Goal: Transaction & Acquisition: Download file/media

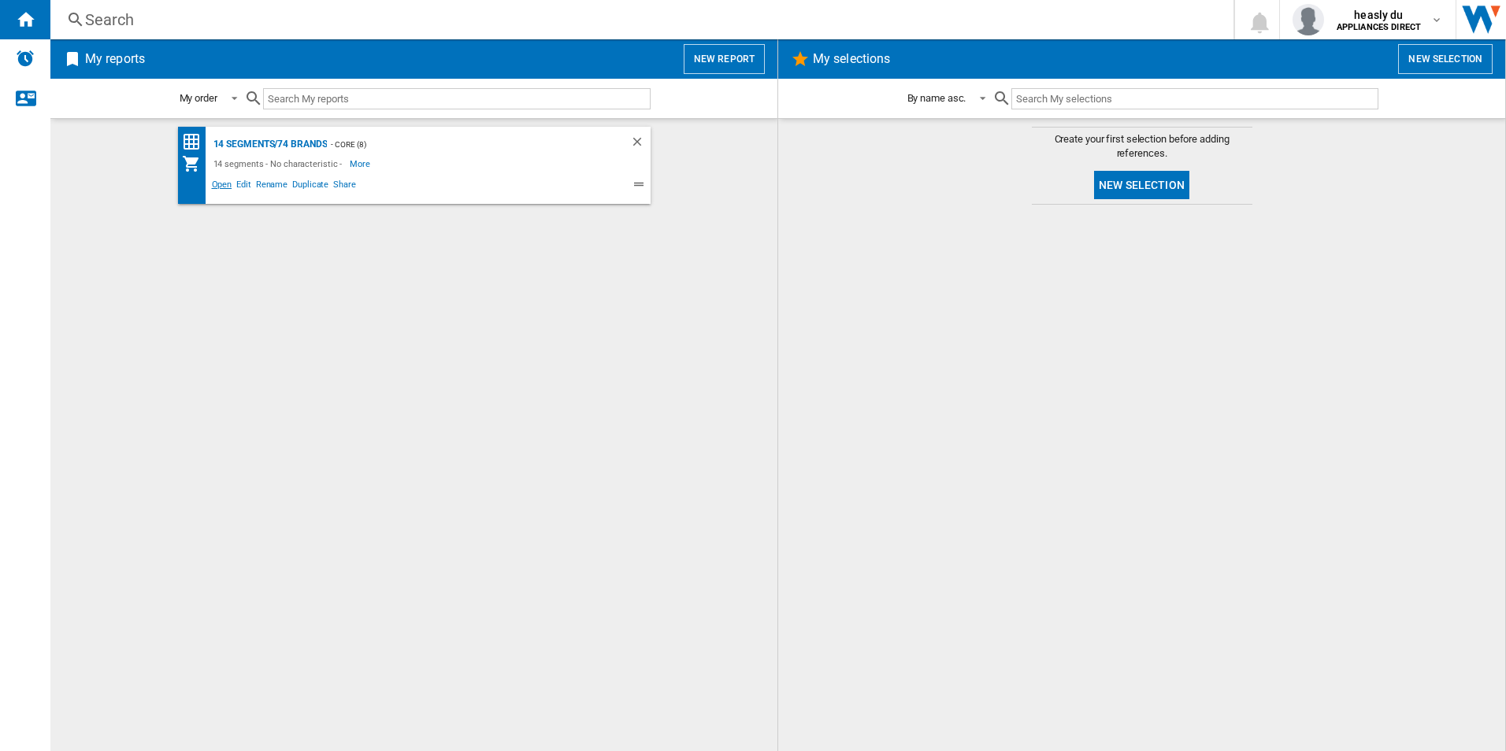
click at [221, 186] on span "Open" at bounding box center [222, 186] width 25 height 19
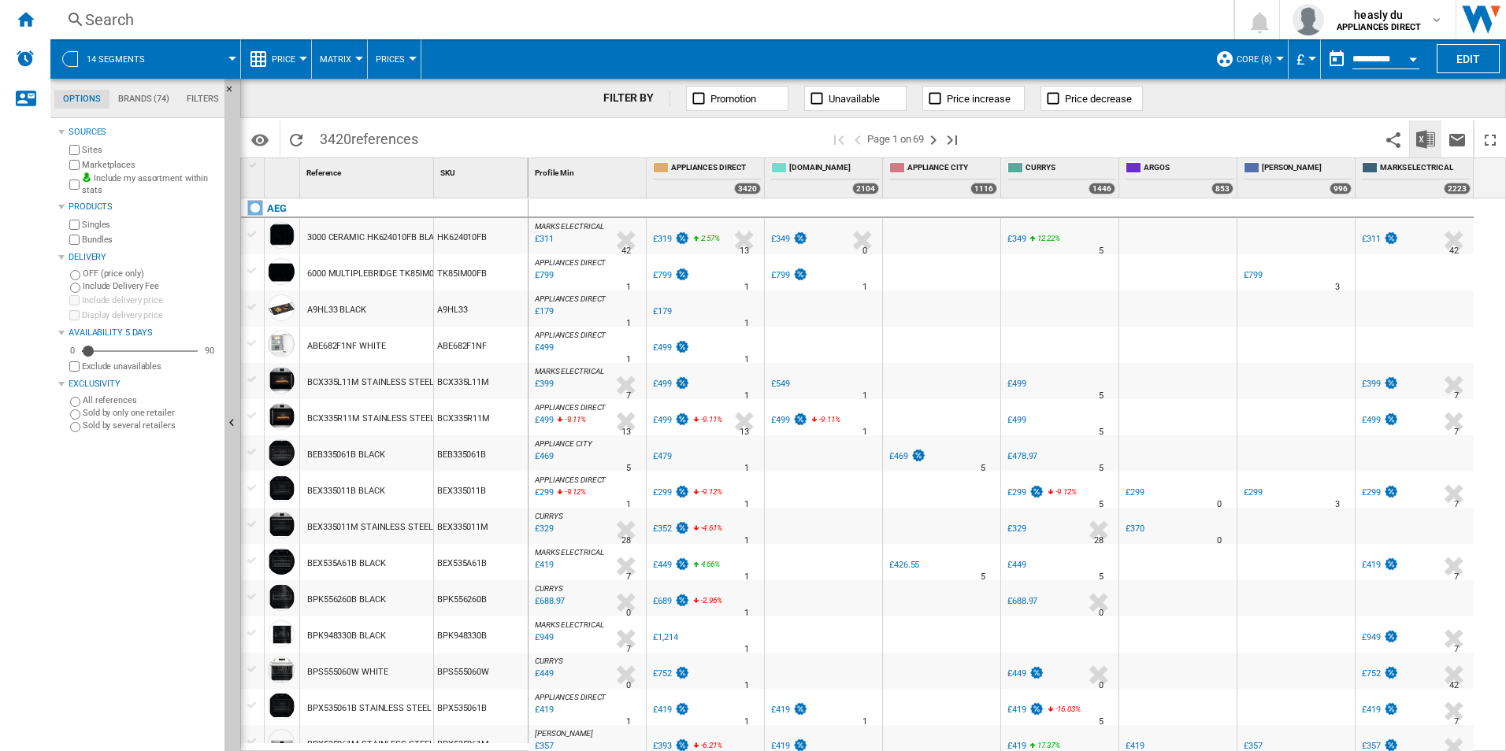
click at [1420, 137] on img "Download in Excel" at bounding box center [1425, 139] width 19 height 19
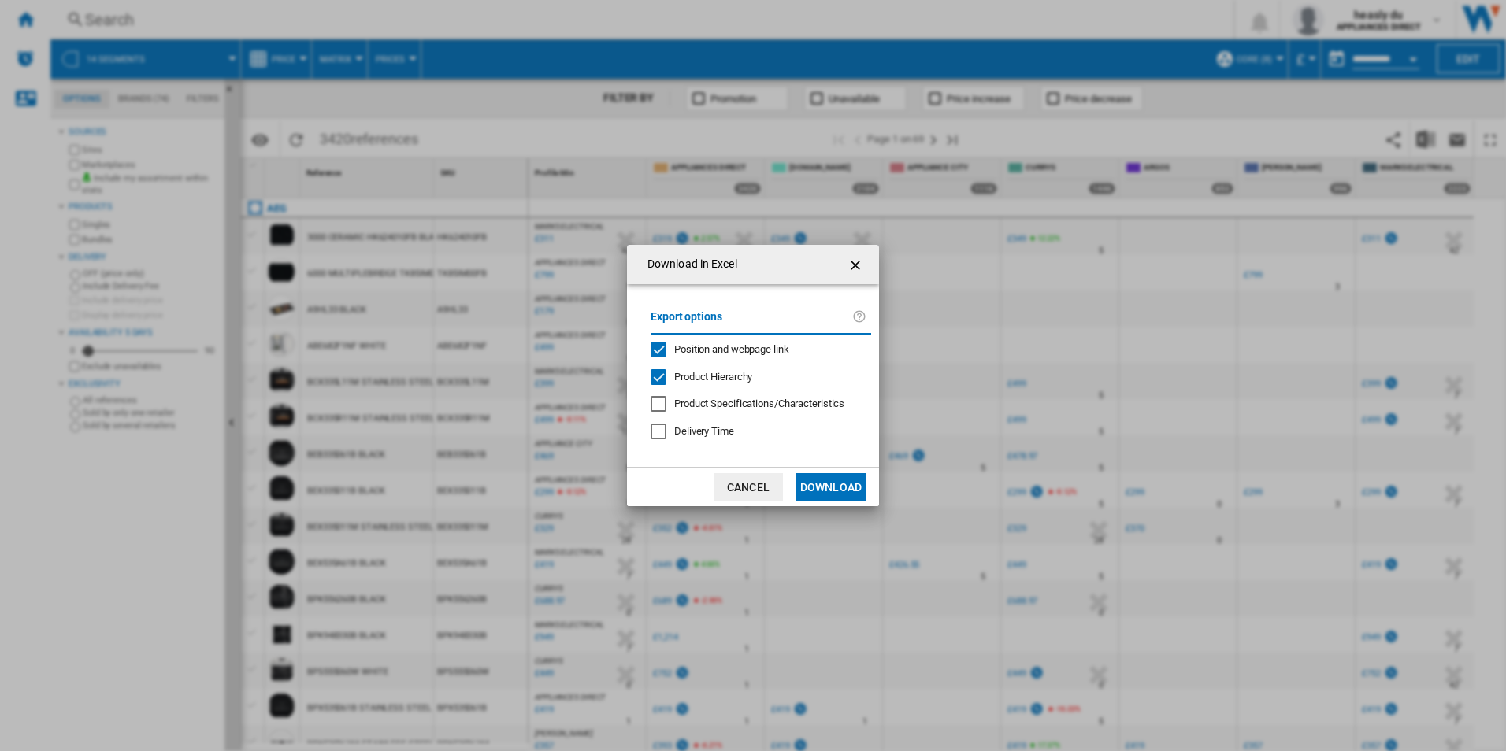
click at [849, 258] on ng-md-icon "getI18NText('BUTTONS.CLOSE_DIALOG')" at bounding box center [857, 265] width 19 height 19
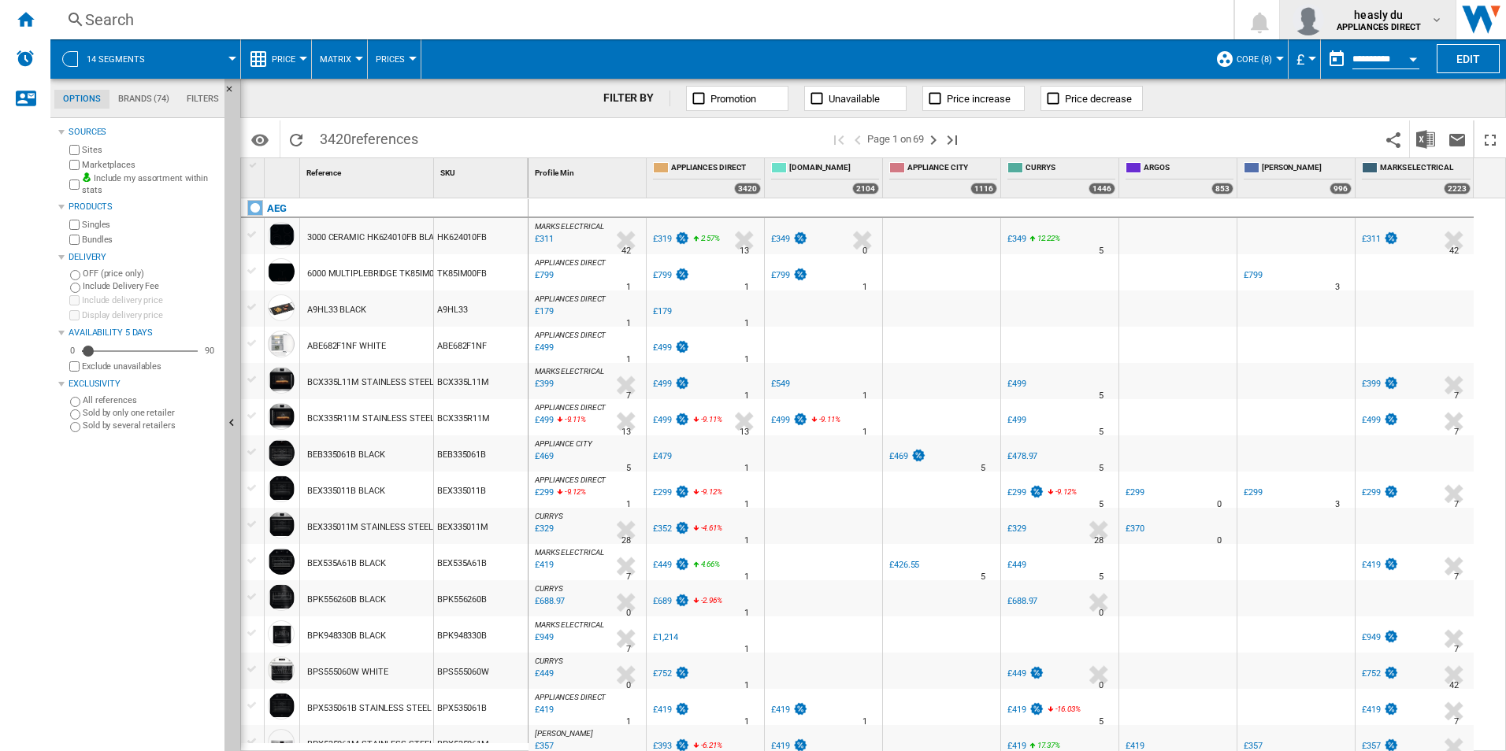
click at [1350, 27] on b "APPLIANCES DIRECT" at bounding box center [1379, 27] width 84 height 10
click at [1401, 89] on button "My settings" at bounding box center [1364, 93] width 173 height 32
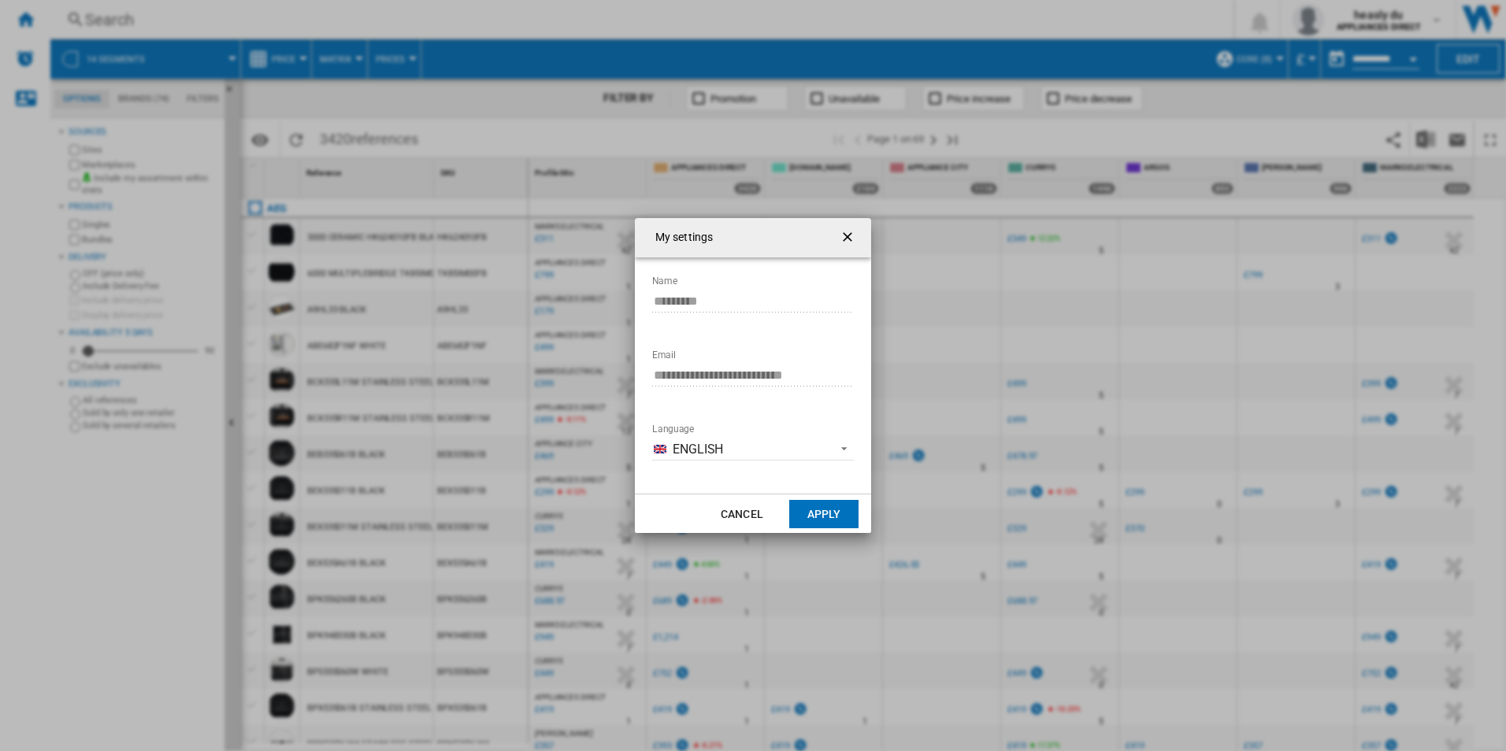
click at [854, 239] on ng-md-icon "getI18NText('BUTTONS.CLOSE_DIALOG')" at bounding box center [849, 238] width 19 height 19
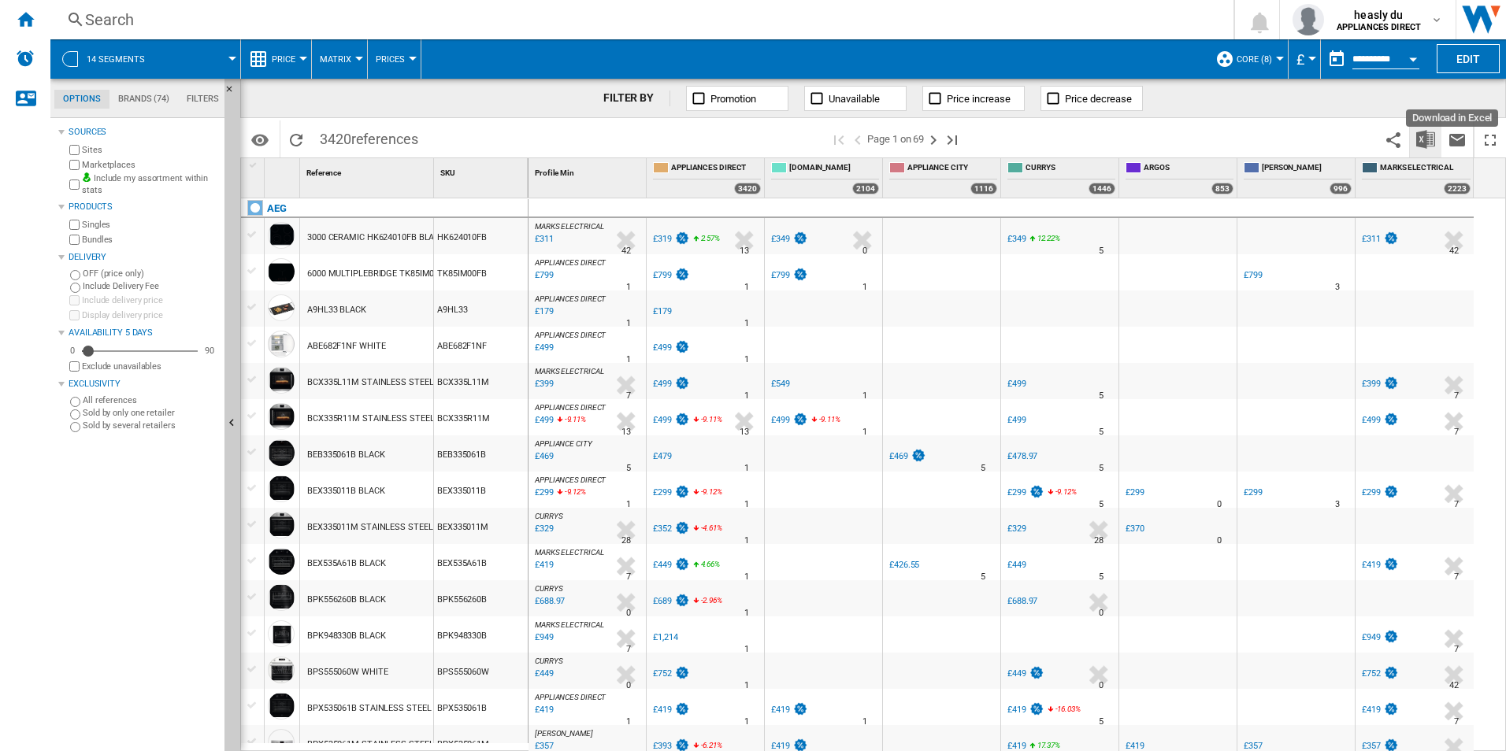
click at [1433, 145] on img "Download in Excel" at bounding box center [1425, 139] width 19 height 19
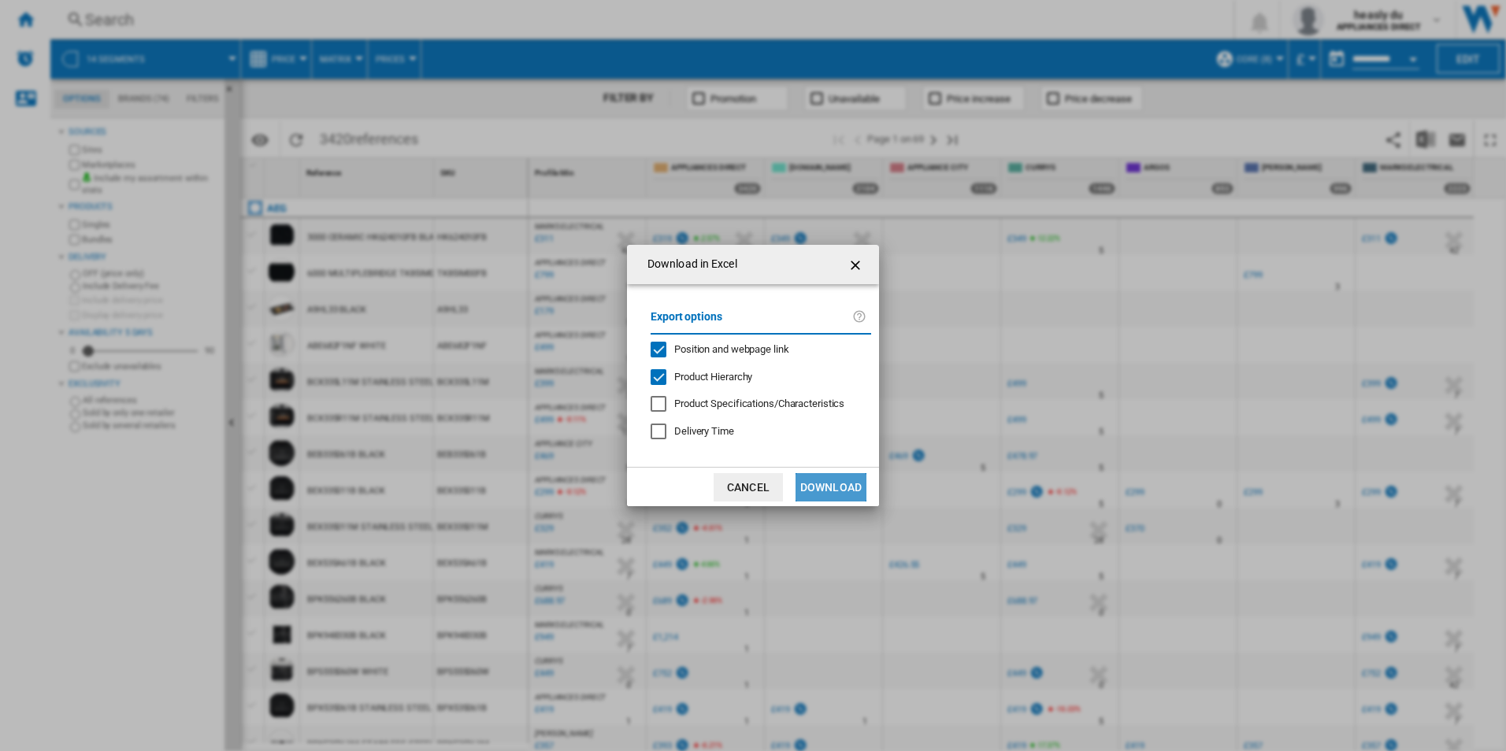
click at [818, 492] on button "Download" at bounding box center [831, 487] width 71 height 28
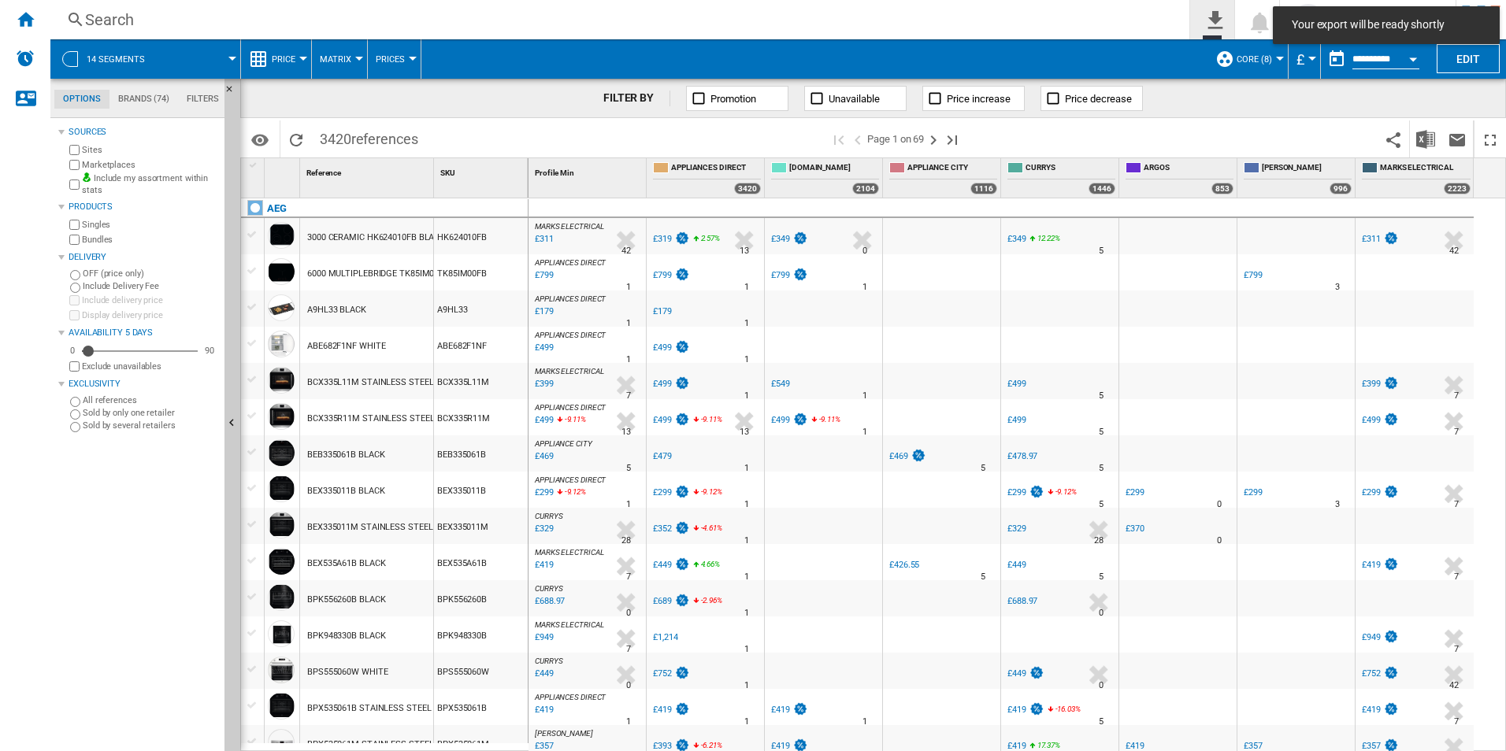
click at [1212, 27] on ng-md-icon "0\a export" at bounding box center [1212, 18] width 19 height 20
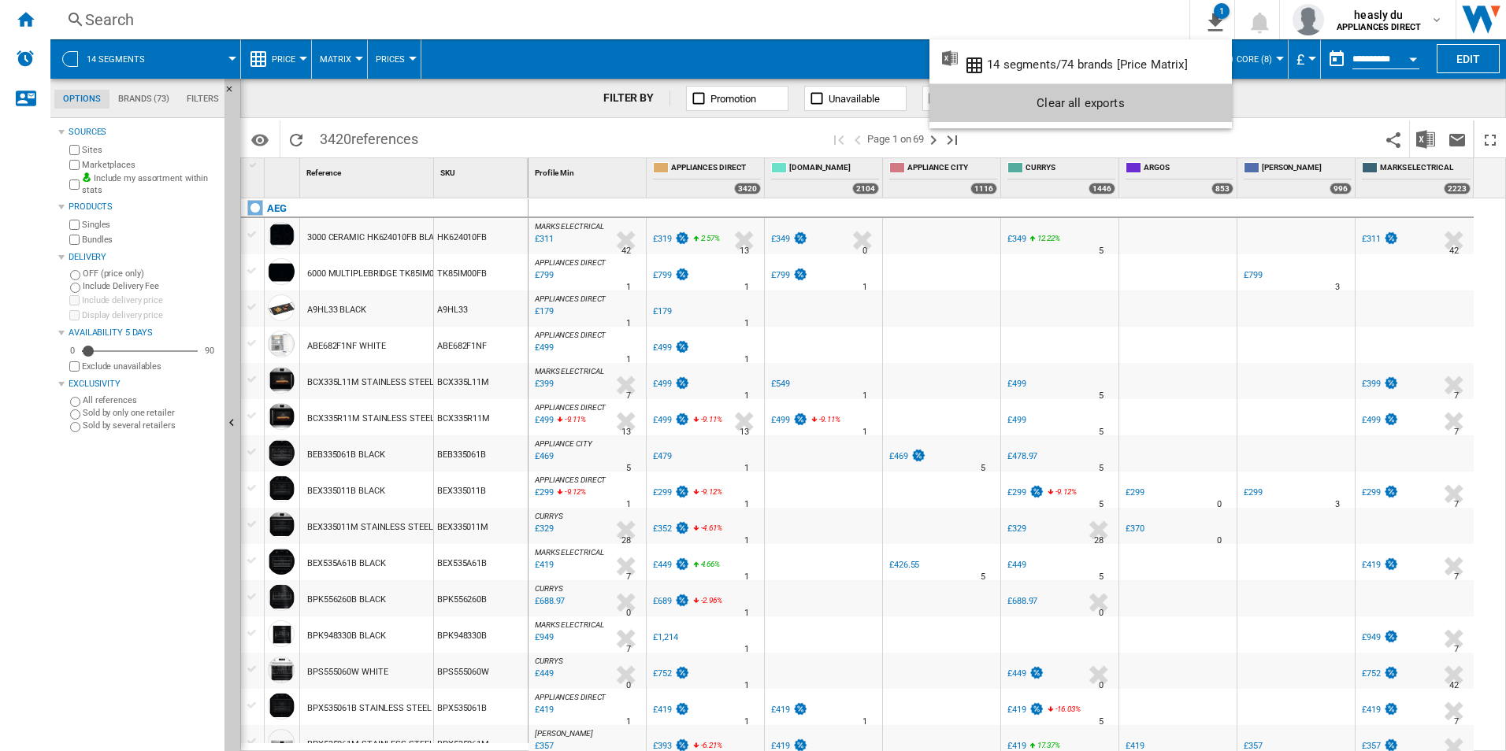
drag, startPoint x: 897, startPoint y: 20, endPoint x: 57, endPoint y: 135, distance: 848.2
click at [885, 22] on md-backdrop at bounding box center [753, 375] width 1506 height 751
